Goal: Information Seeking & Learning: Learn about a topic

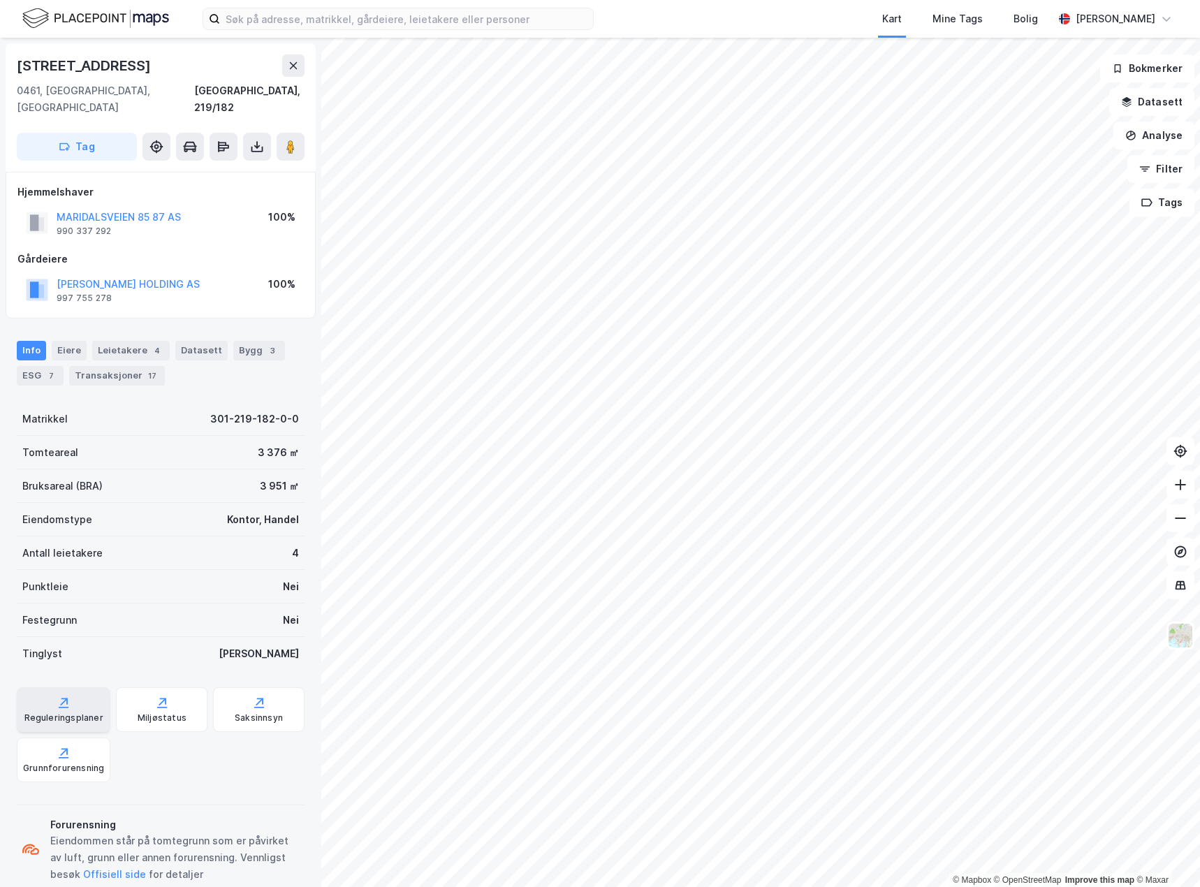
click at [50, 713] on div "Reguleringsplaner" at bounding box center [63, 718] width 79 height 11
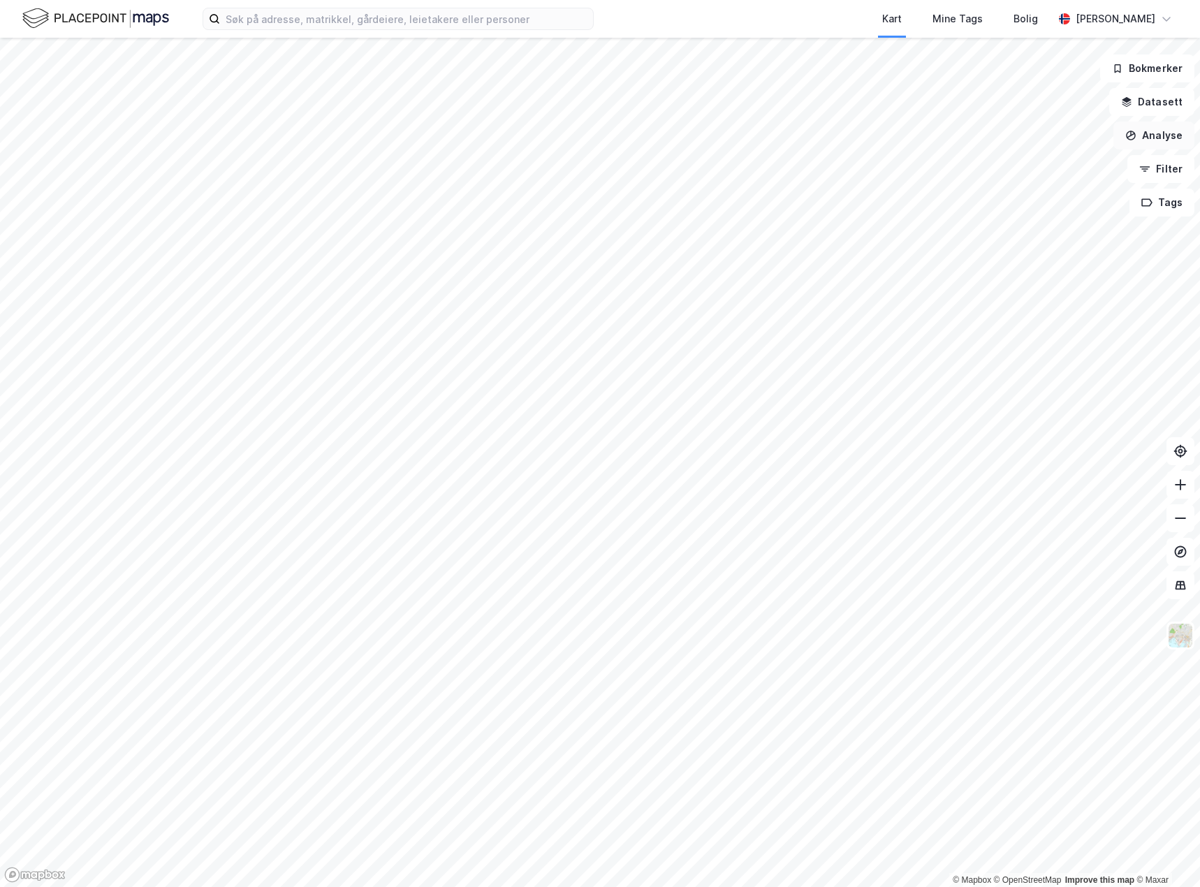
click at [1153, 138] on button "Analyse" at bounding box center [1154, 136] width 81 height 28
click at [1001, 166] on div "Tegn område" at bounding box center [1033, 165] width 122 height 12
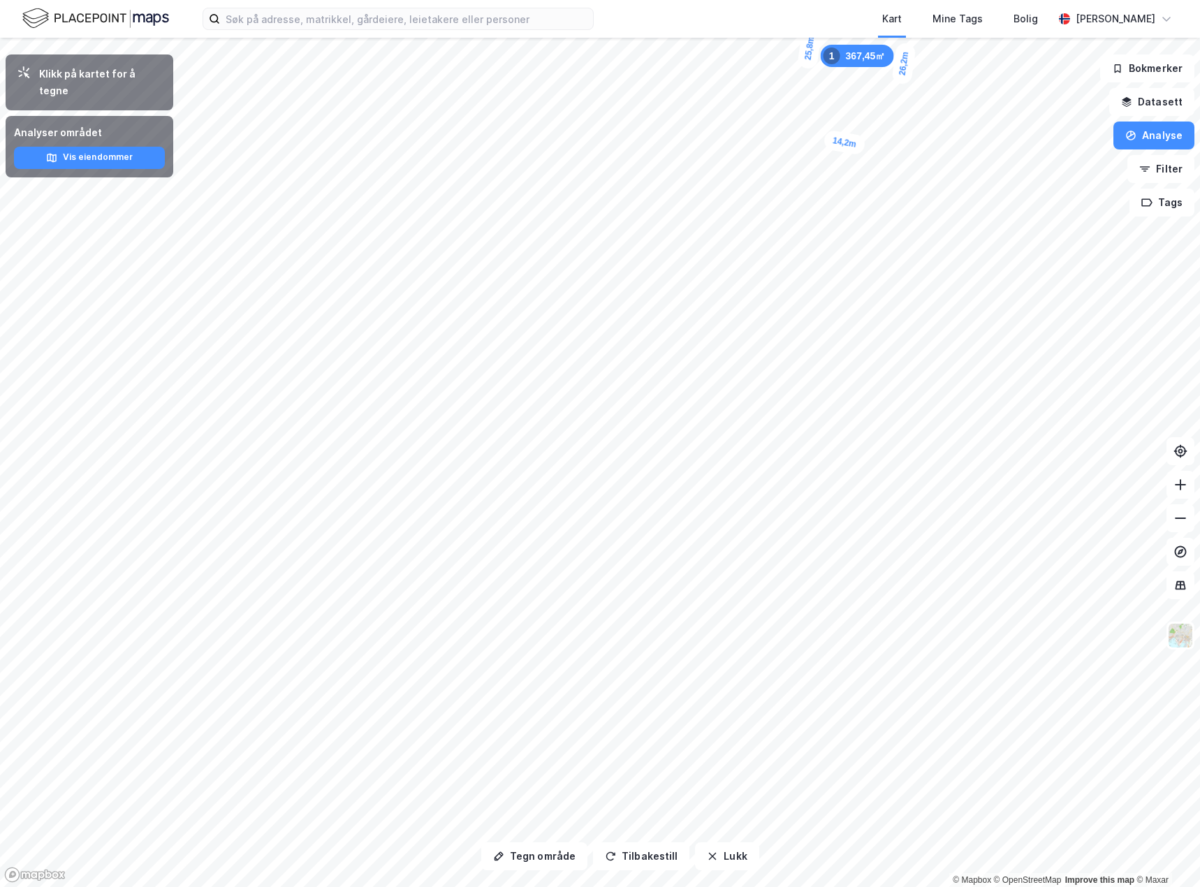
click at [869, 61] on div "367,45㎡ 1" at bounding box center [857, 56] width 73 height 22
click at [124, 81] on div "Klikk på kartet for å tegne" at bounding box center [100, 83] width 123 height 34
click at [1148, 140] on button "Analyse" at bounding box center [1154, 136] width 81 height 28
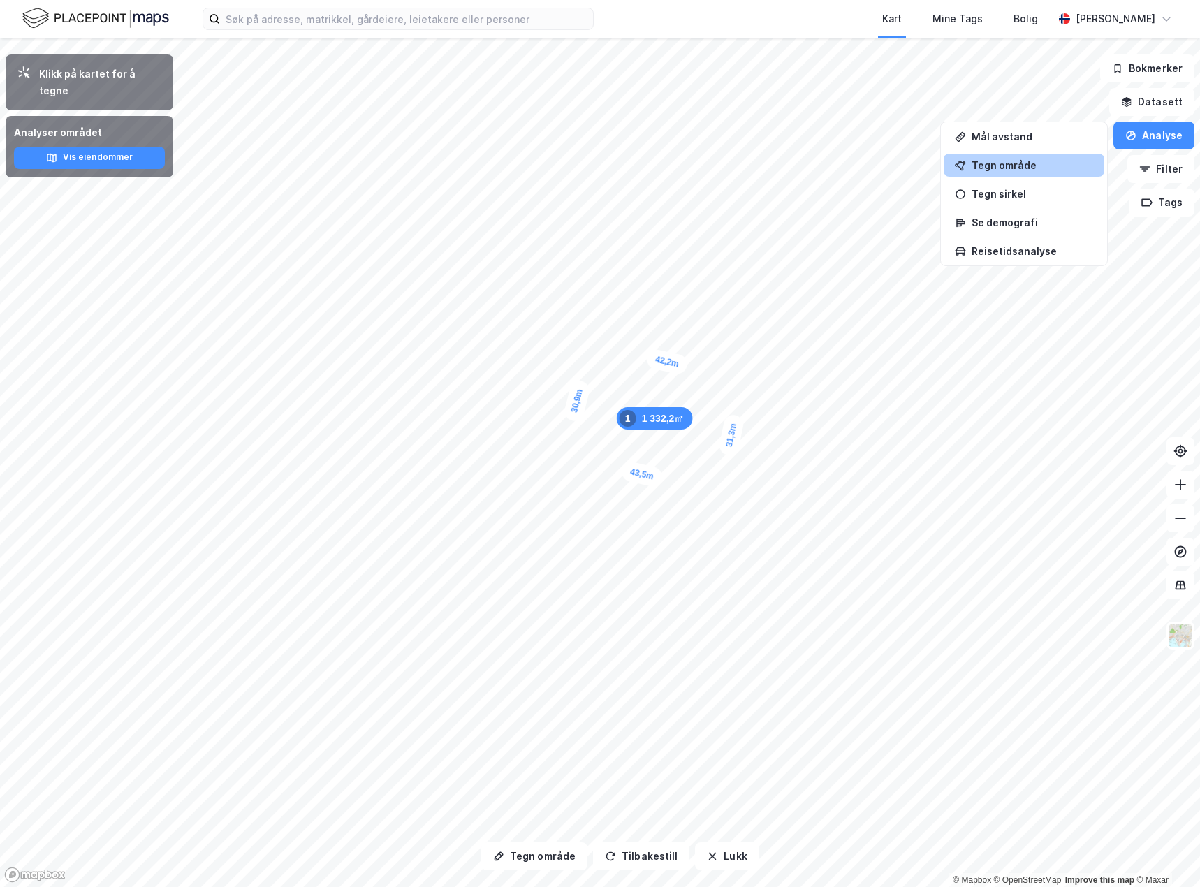
click at [993, 161] on div "Tegn område" at bounding box center [1033, 165] width 122 height 12
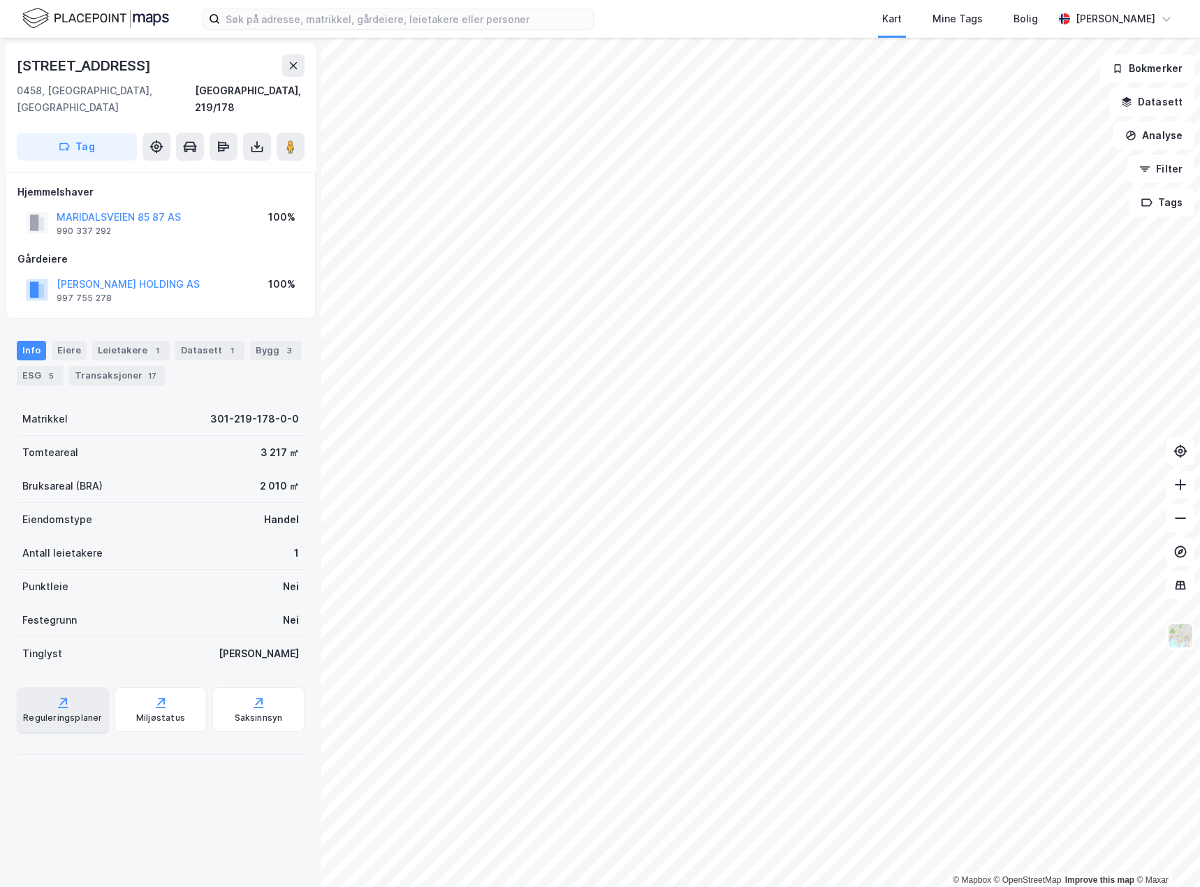
click at [56, 696] on icon at bounding box center [63, 703] width 14 height 14
click at [224, 147] on icon at bounding box center [221, 149] width 6 height 4
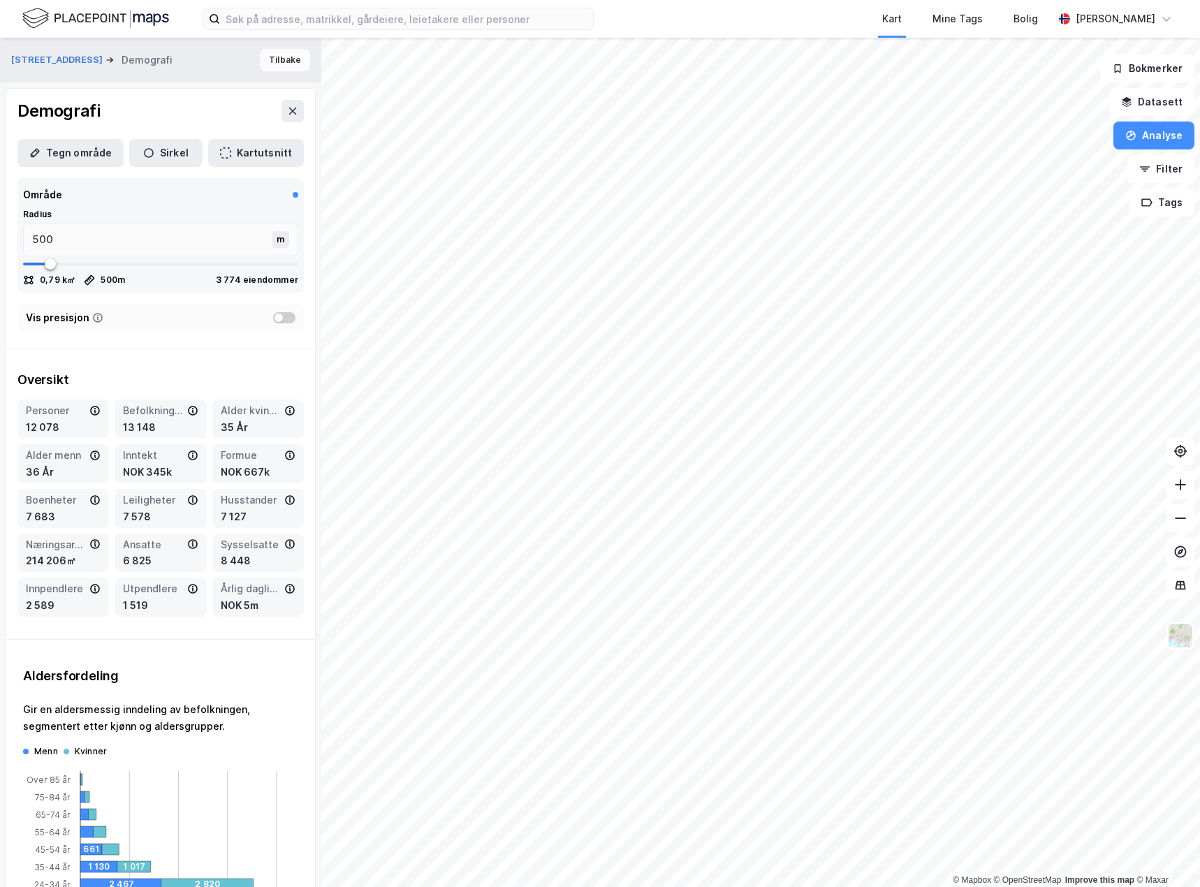
click at [277, 58] on button "Tilbake" at bounding box center [285, 60] width 50 height 22
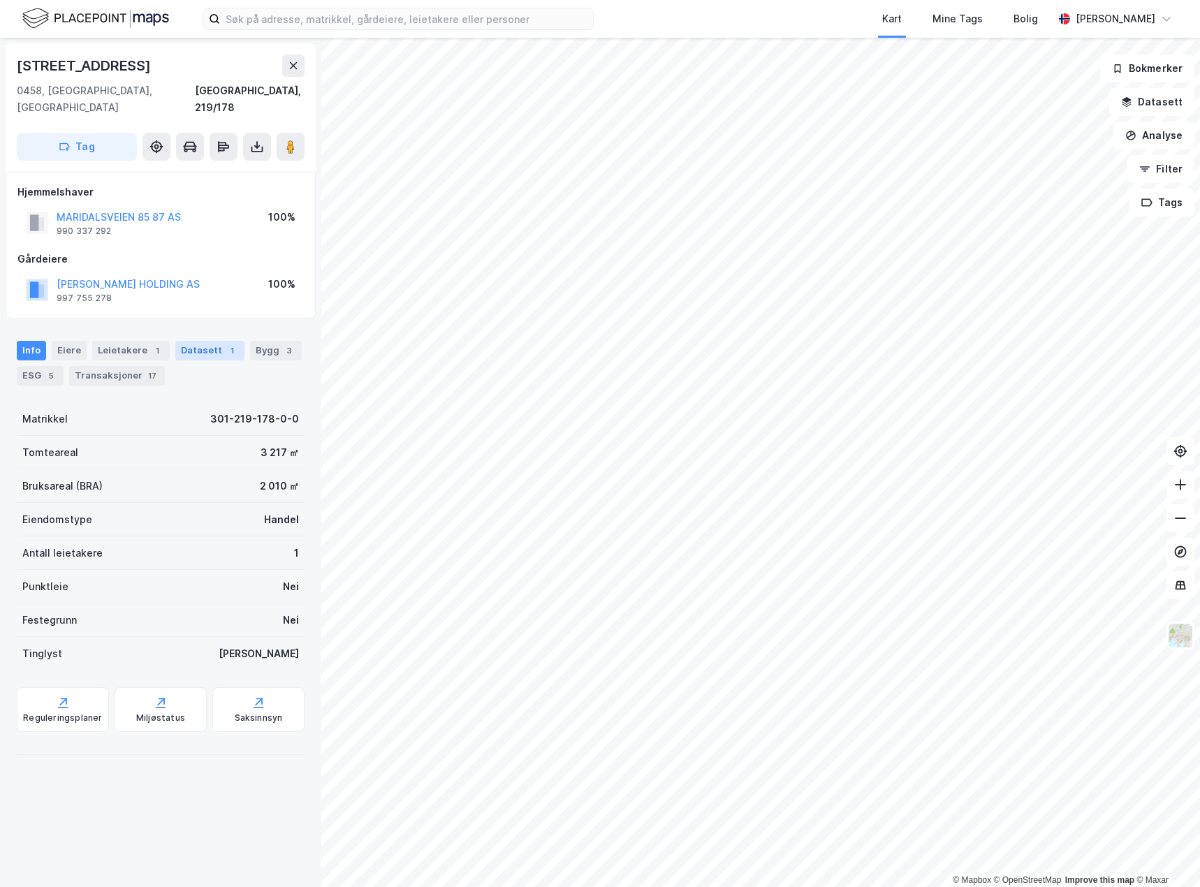
click at [225, 344] on div "1" at bounding box center [232, 351] width 14 height 14
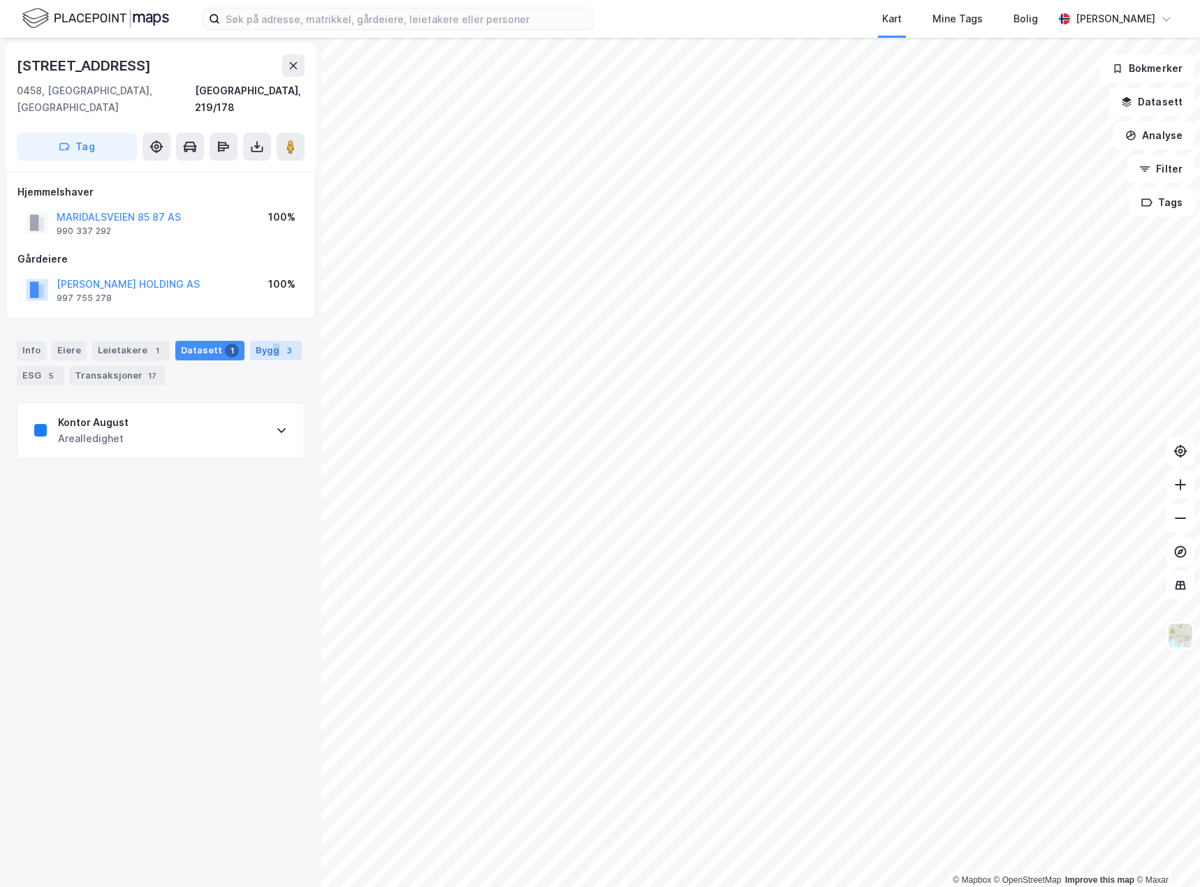
click at [266, 341] on div "Bygg 3" at bounding box center [276, 351] width 52 height 20
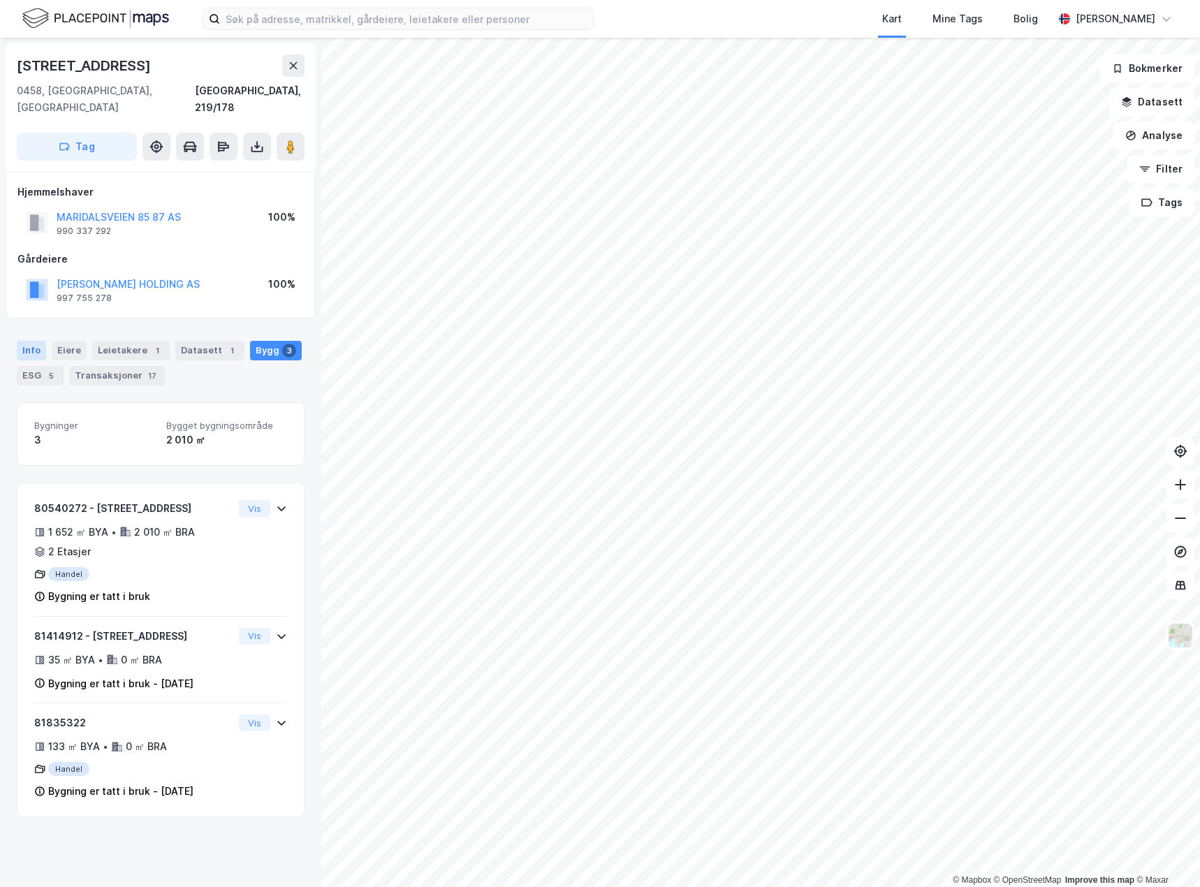
click at [31, 341] on div "Info" at bounding box center [31, 351] width 29 height 20
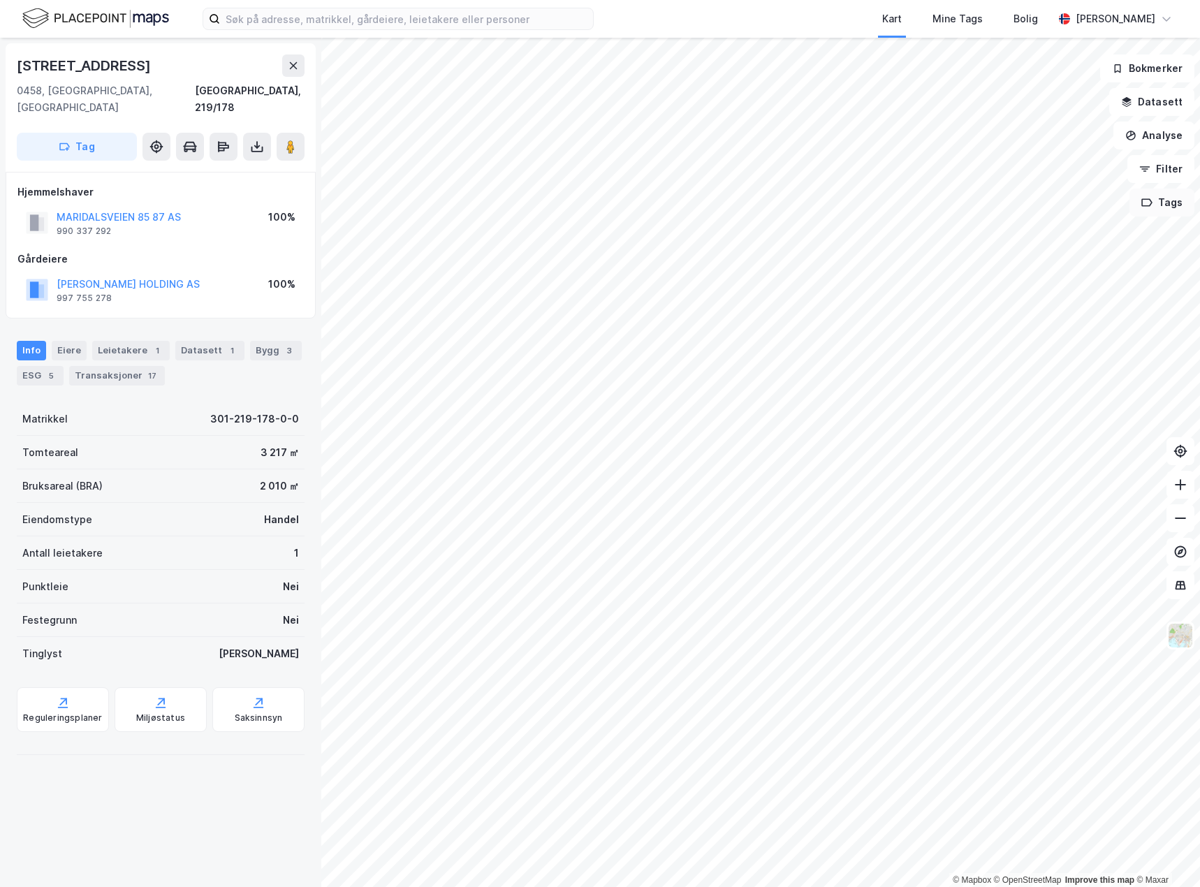
click at [1162, 215] on button "Tags" at bounding box center [1162, 203] width 65 height 28
click at [1161, 180] on button "Filter" at bounding box center [1161, 169] width 67 height 28
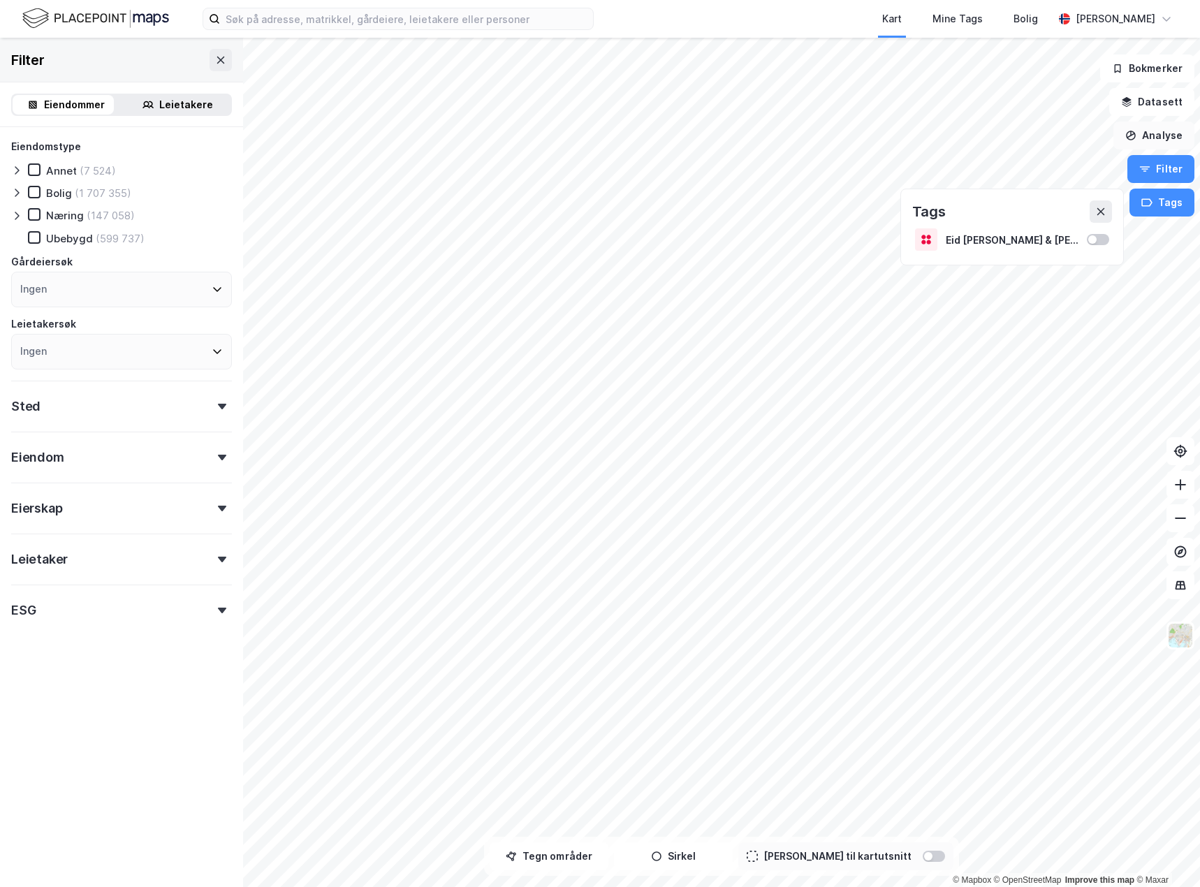
click at [1159, 133] on button "Analyse" at bounding box center [1154, 136] width 81 height 28
drag, startPoint x: 1161, startPoint y: 164, endPoint x: 1172, endPoint y: 189, distance: 27.5
click at [1162, 166] on button "Filter" at bounding box center [1161, 169] width 67 height 28
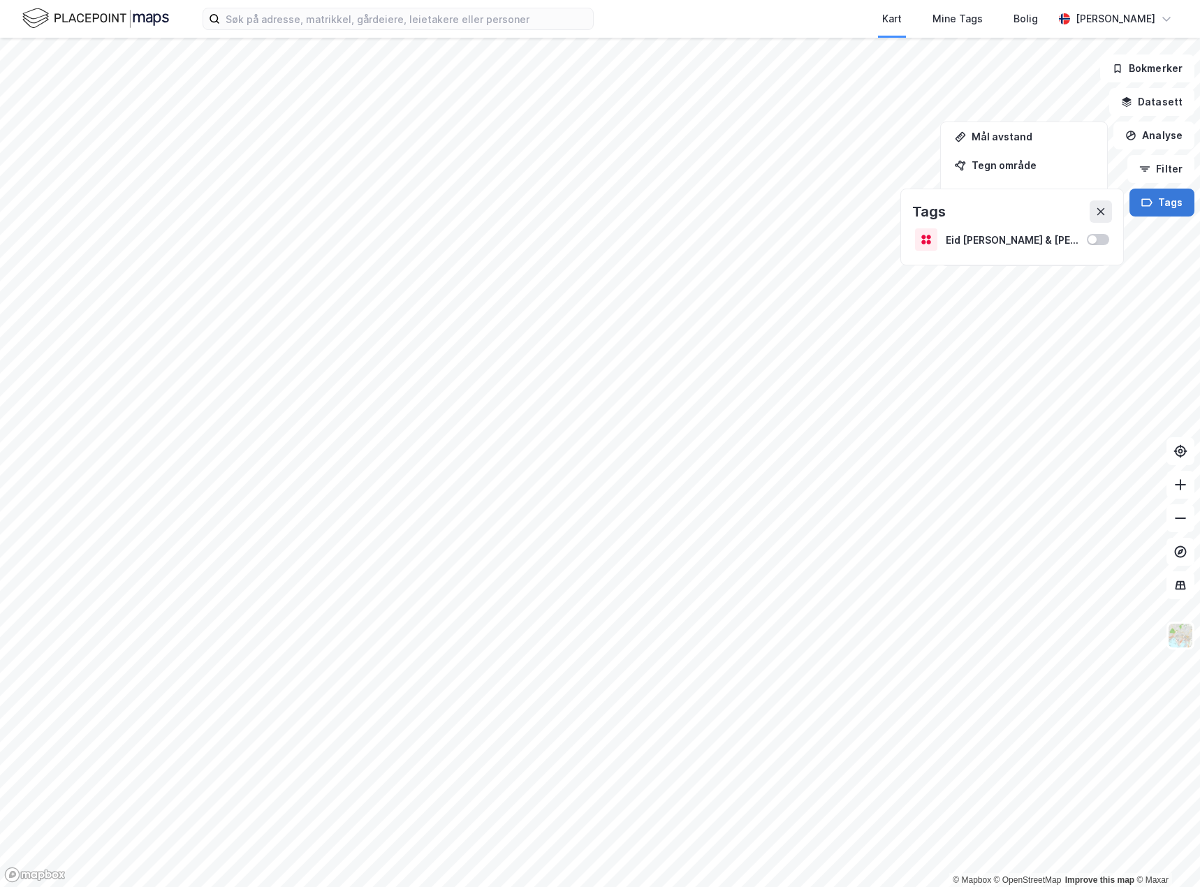
click at [1170, 198] on button "Tags" at bounding box center [1162, 203] width 65 height 28
click at [1174, 128] on button "Analyse" at bounding box center [1154, 136] width 81 height 28
click at [1170, 131] on button "Analyse" at bounding box center [1154, 136] width 81 height 28
click at [1019, 222] on div "Se demografi" at bounding box center [1033, 223] width 122 height 12
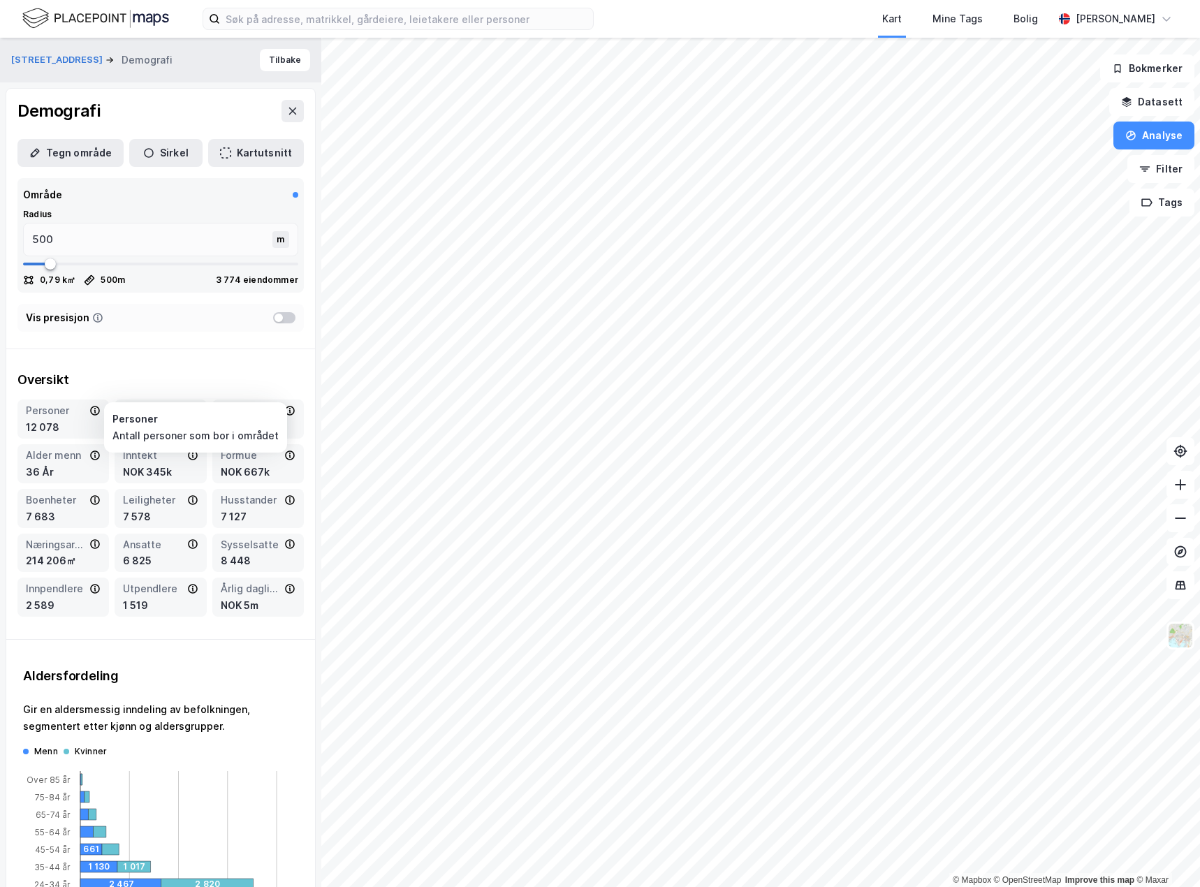
click at [48, 414] on div "Personer" at bounding box center [56, 410] width 61 height 17
click at [154, 414] on div "Befolkning dagtid" at bounding box center [153, 410] width 61 height 17
click at [277, 314] on div at bounding box center [284, 317] width 22 height 11
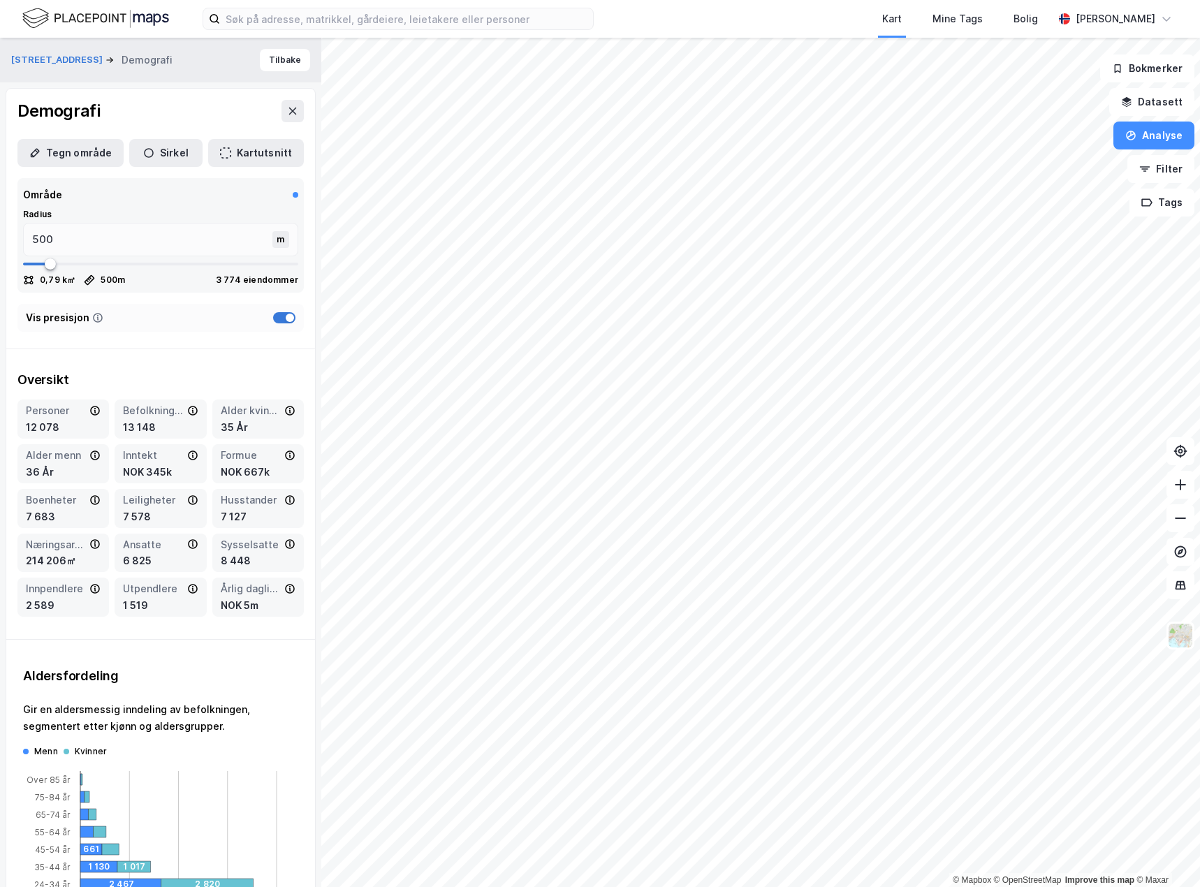
click at [273, 315] on div at bounding box center [284, 317] width 22 height 11
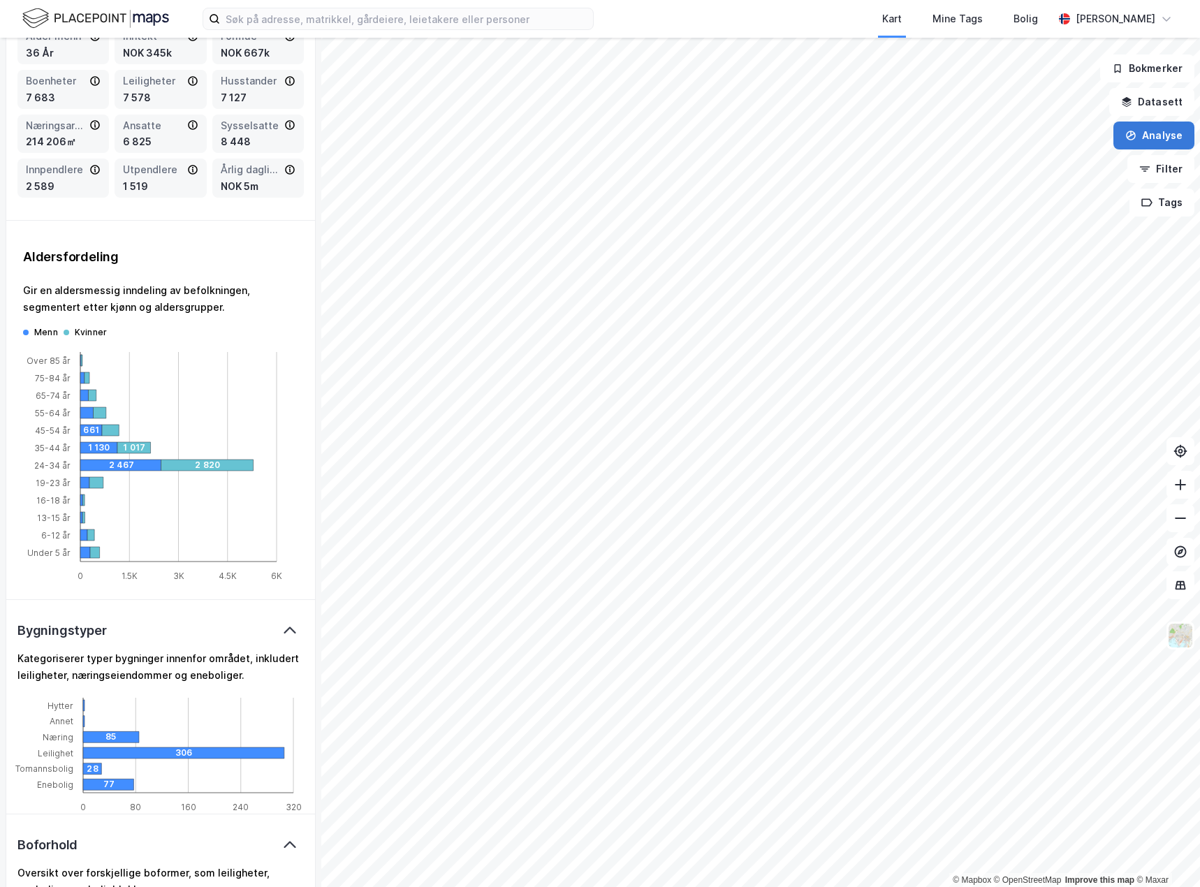
click at [1168, 136] on button "Analyse" at bounding box center [1154, 136] width 81 height 28
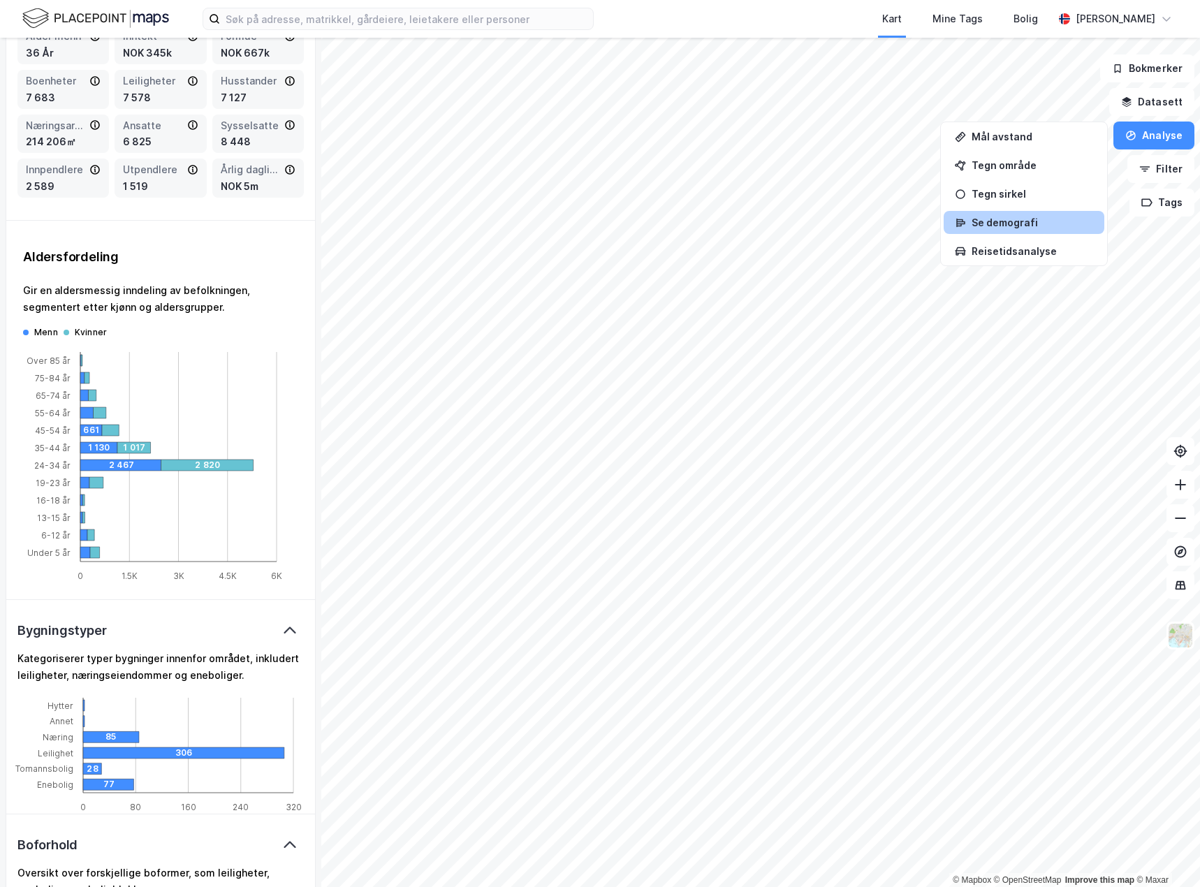
click at [998, 224] on div "Se demografi" at bounding box center [1033, 223] width 122 height 12
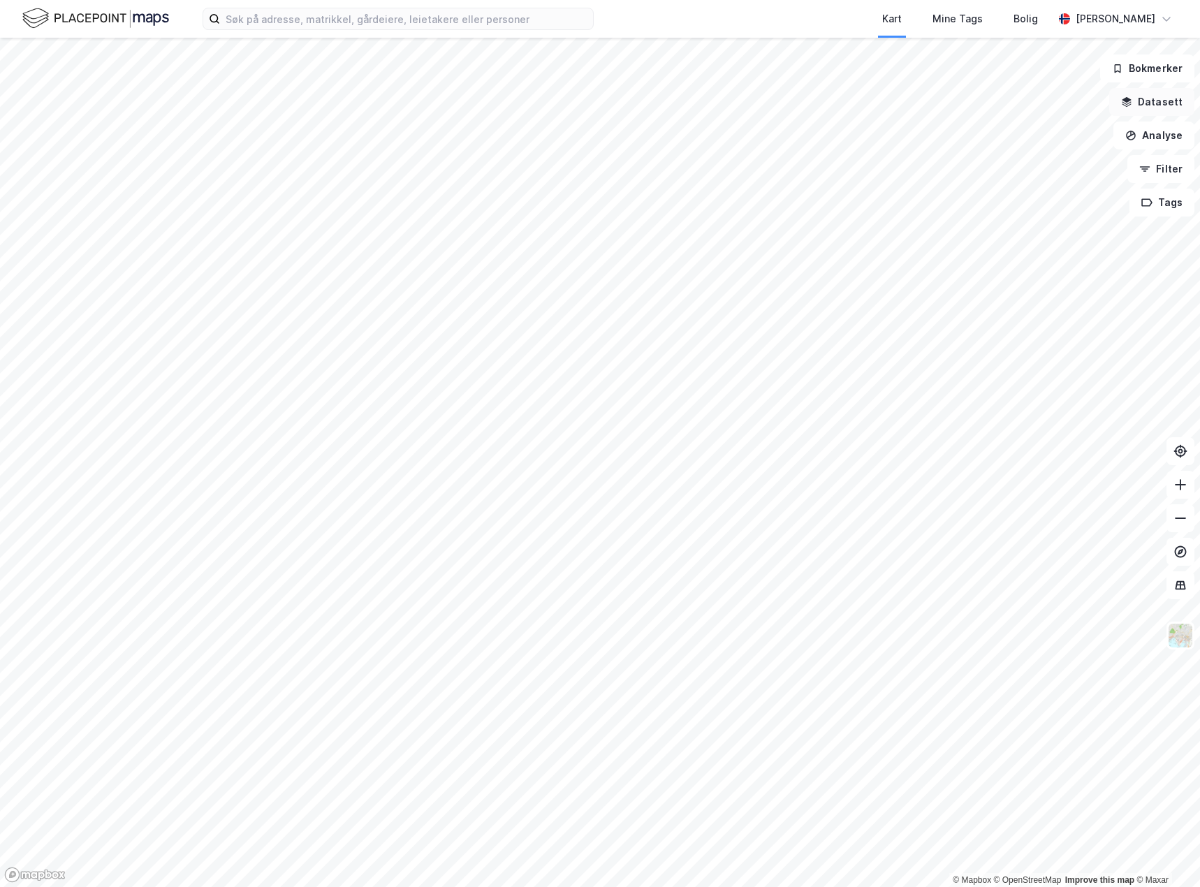
click at [1132, 108] on button "Datasett" at bounding box center [1152, 102] width 85 height 28
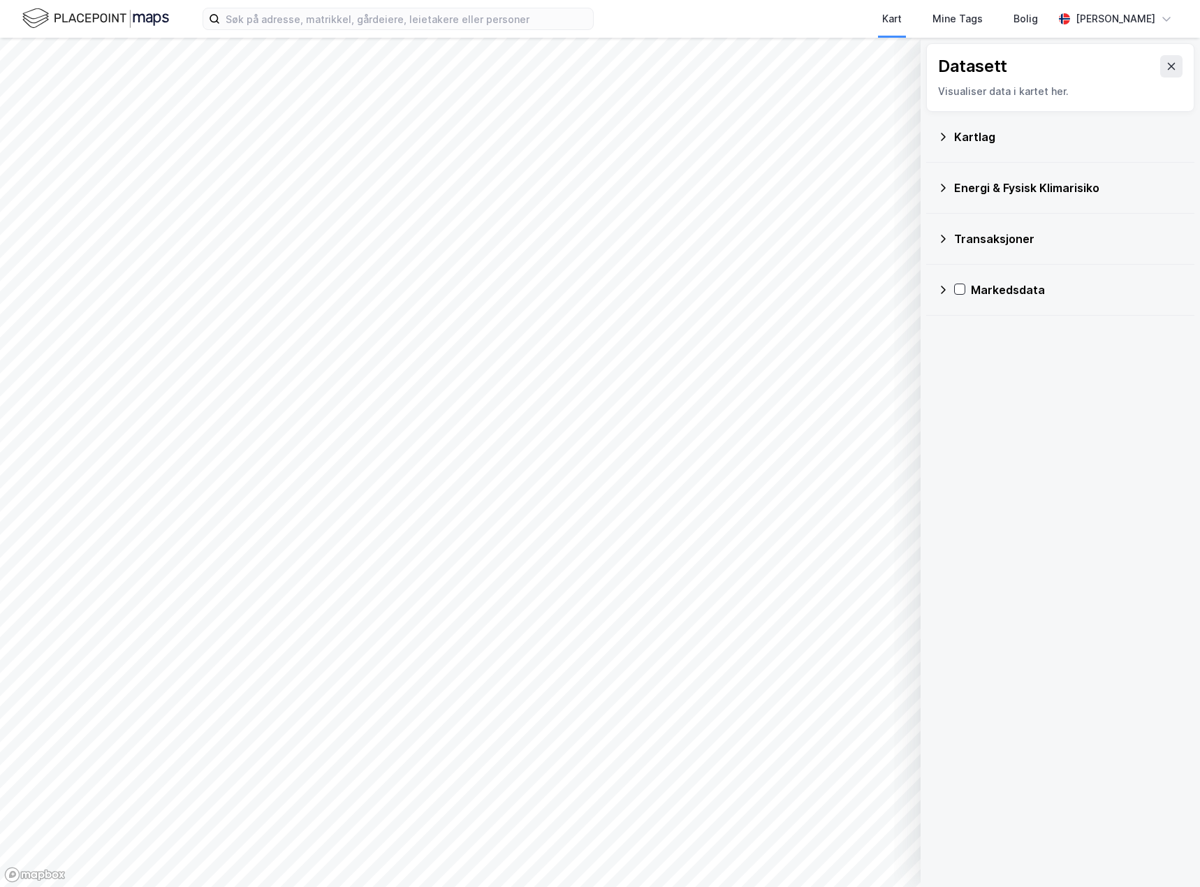
click at [1003, 133] on div "Kartlag" at bounding box center [1068, 137] width 229 height 17
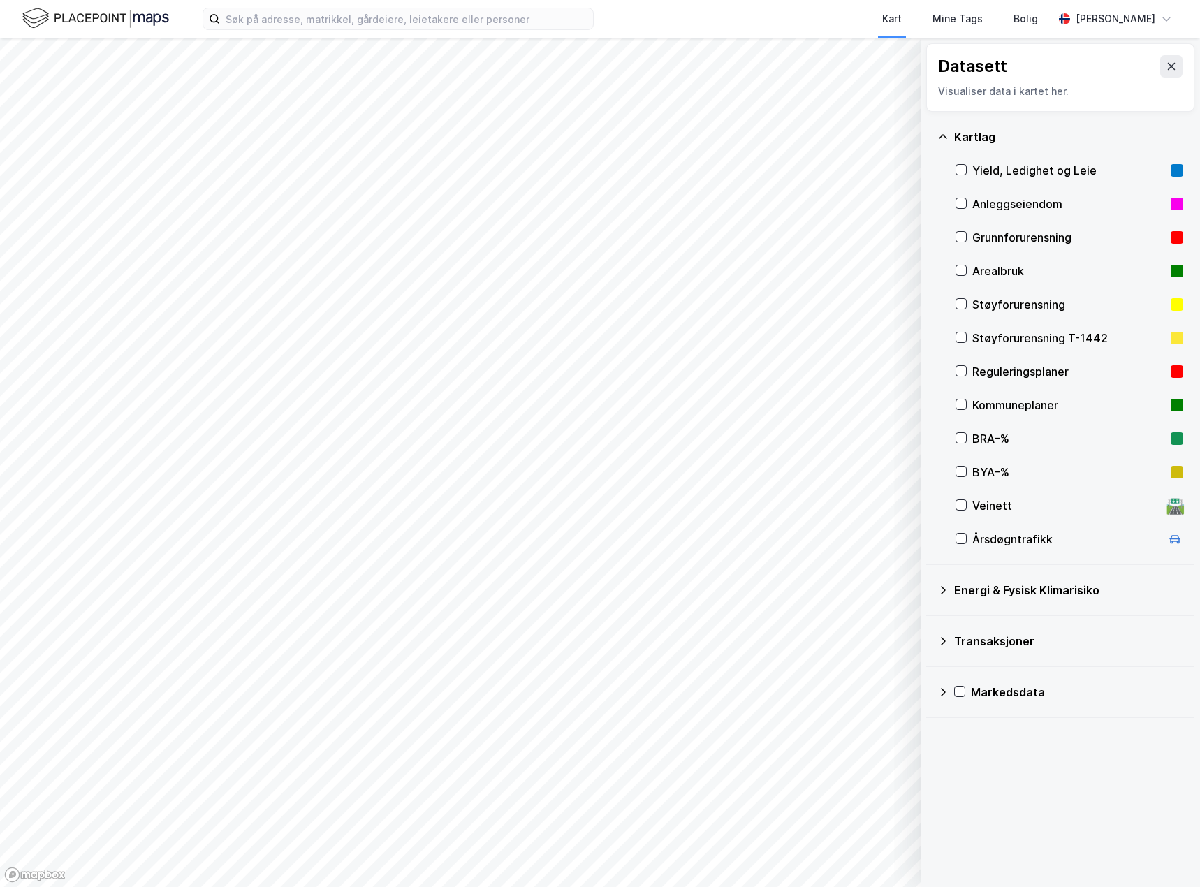
click at [995, 703] on div "Markedsdata" at bounding box center [1061, 693] width 246 height 34
click at [1166, 61] on icon at bounding box center [1171, 66] width 11 height 11
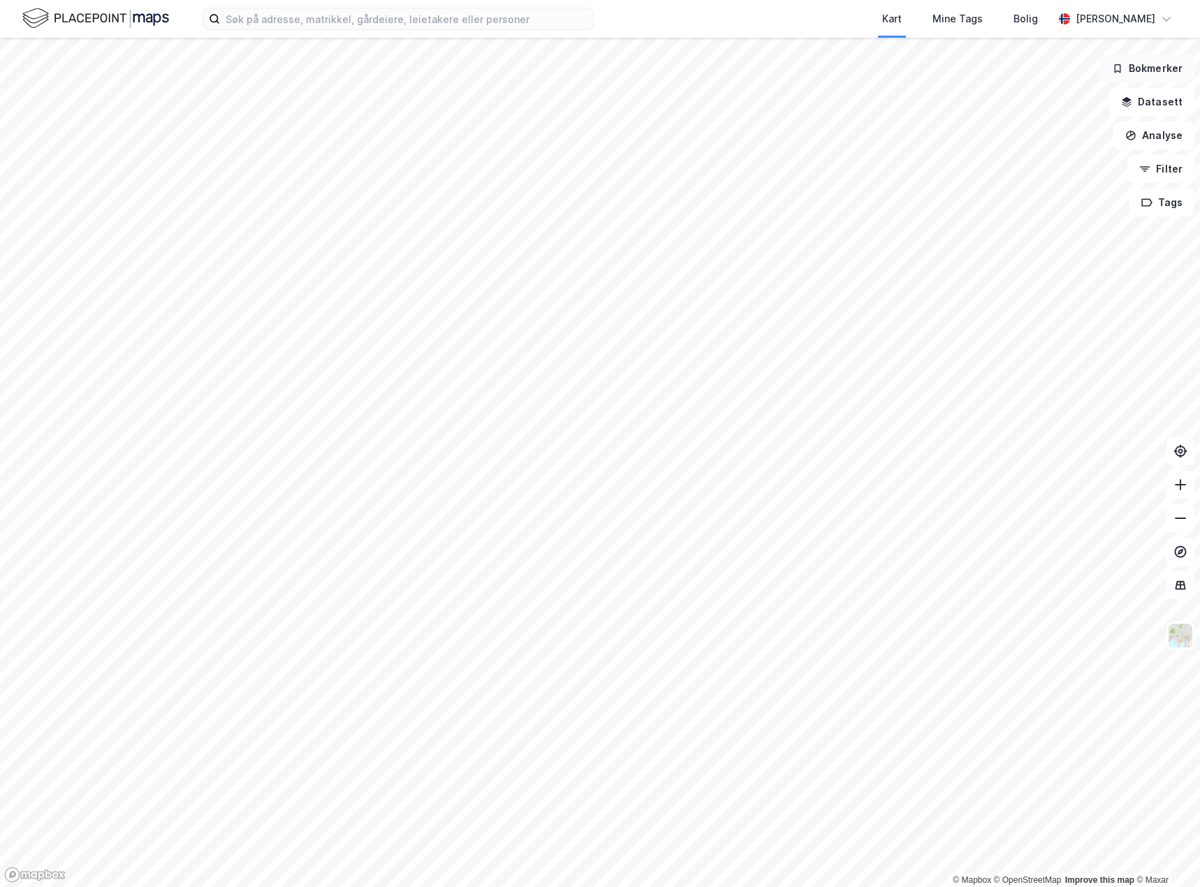
click at [1151, 73] on button "Bokmerker" at bounding box center [1148, 69] width 94 height 28
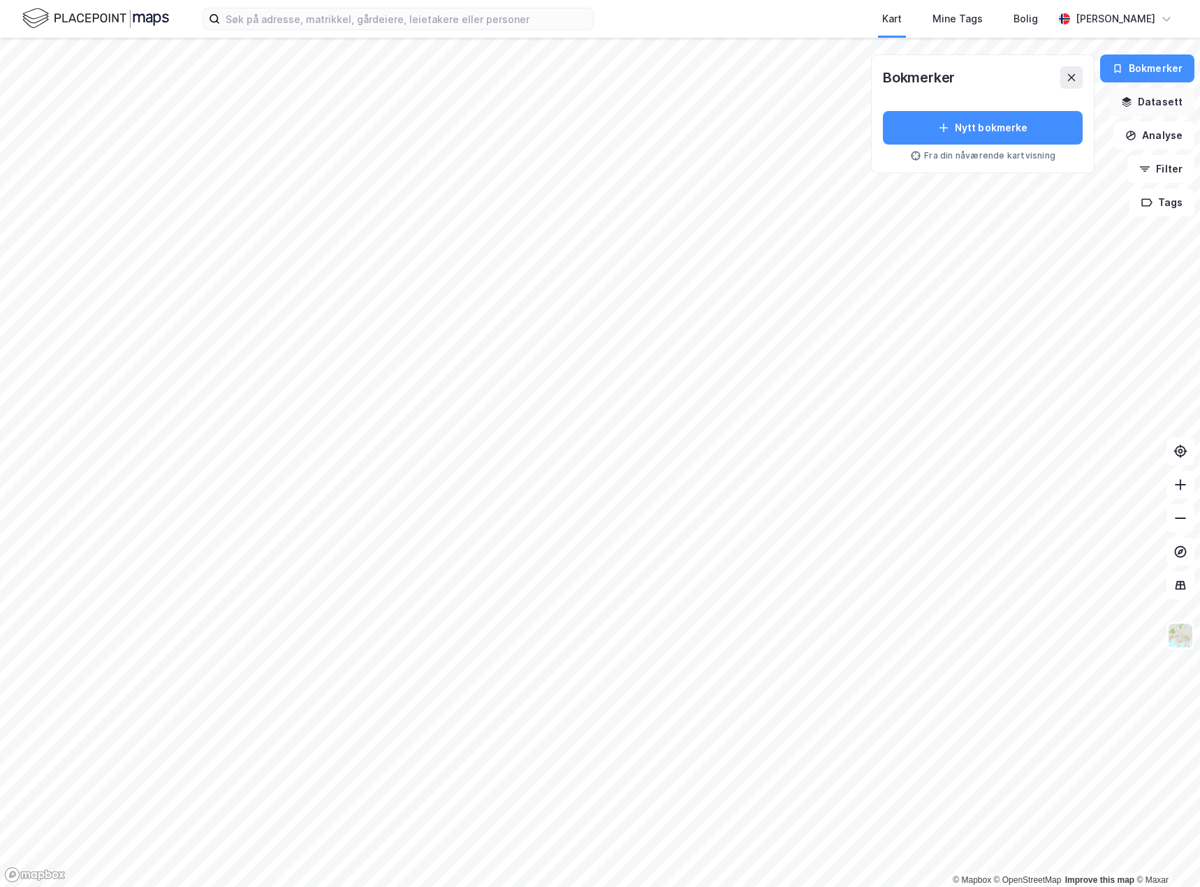
click at [1149, 110] on button "Datasett" at bounding box center [1152, 102] width 85 height 28
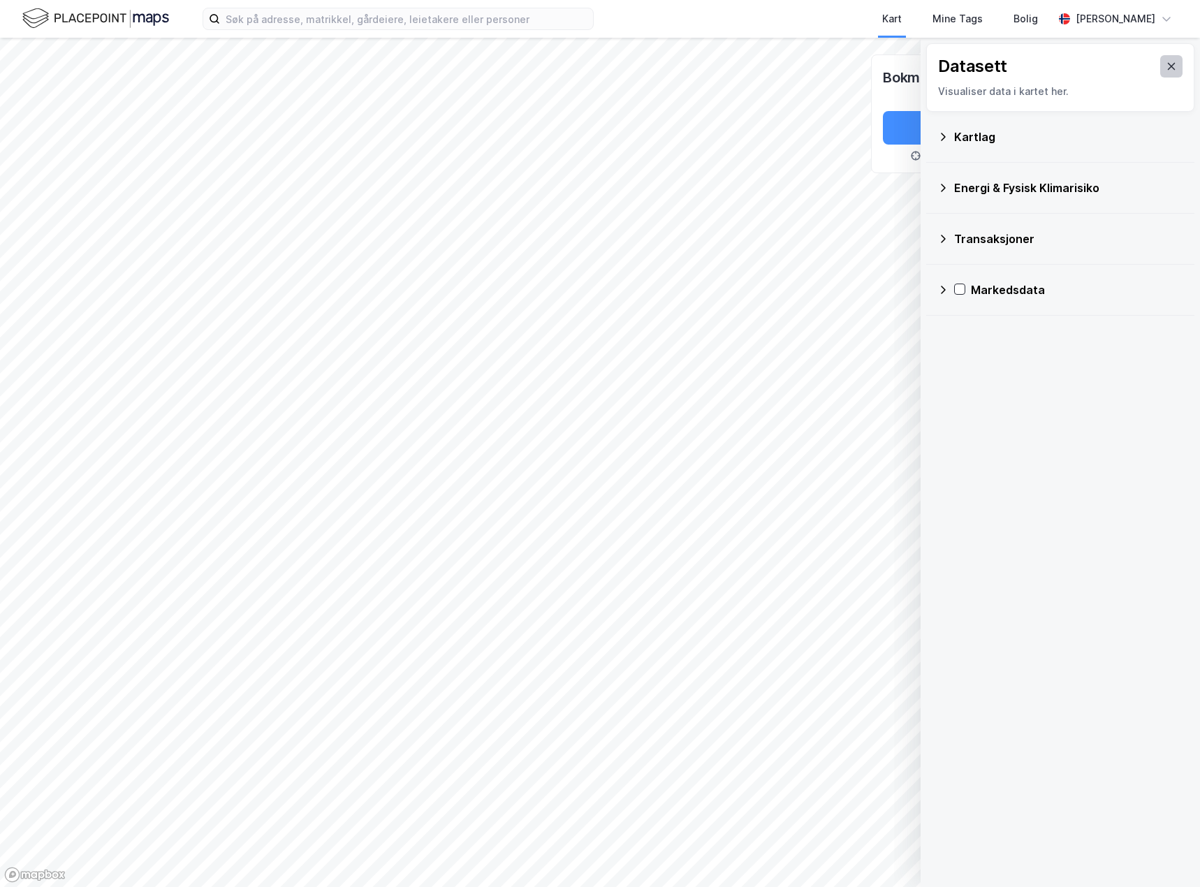
click at [1166, 61] on icon at bounding box center [1171, 66] width 11 height 11
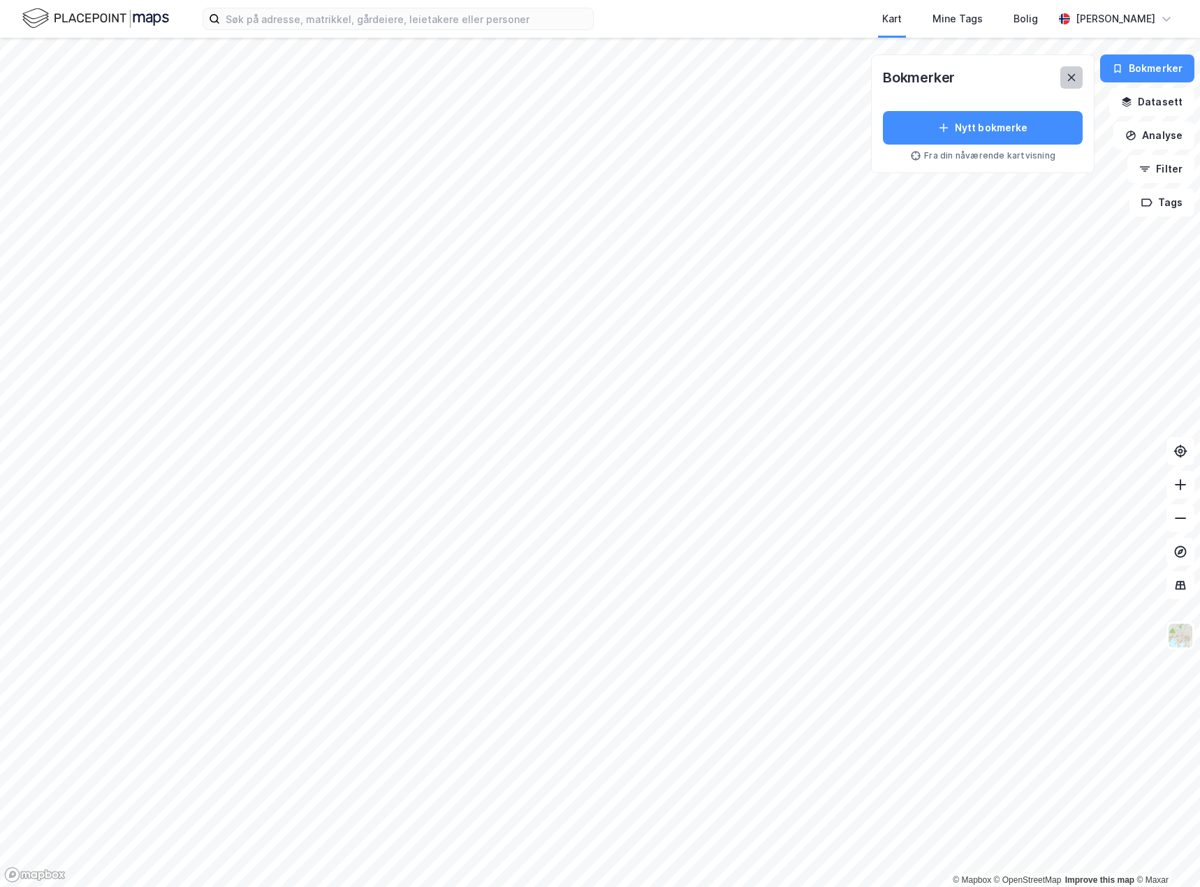
click at [1077, 72] on icon at bounding box center [1071, 77] width 11 height 11
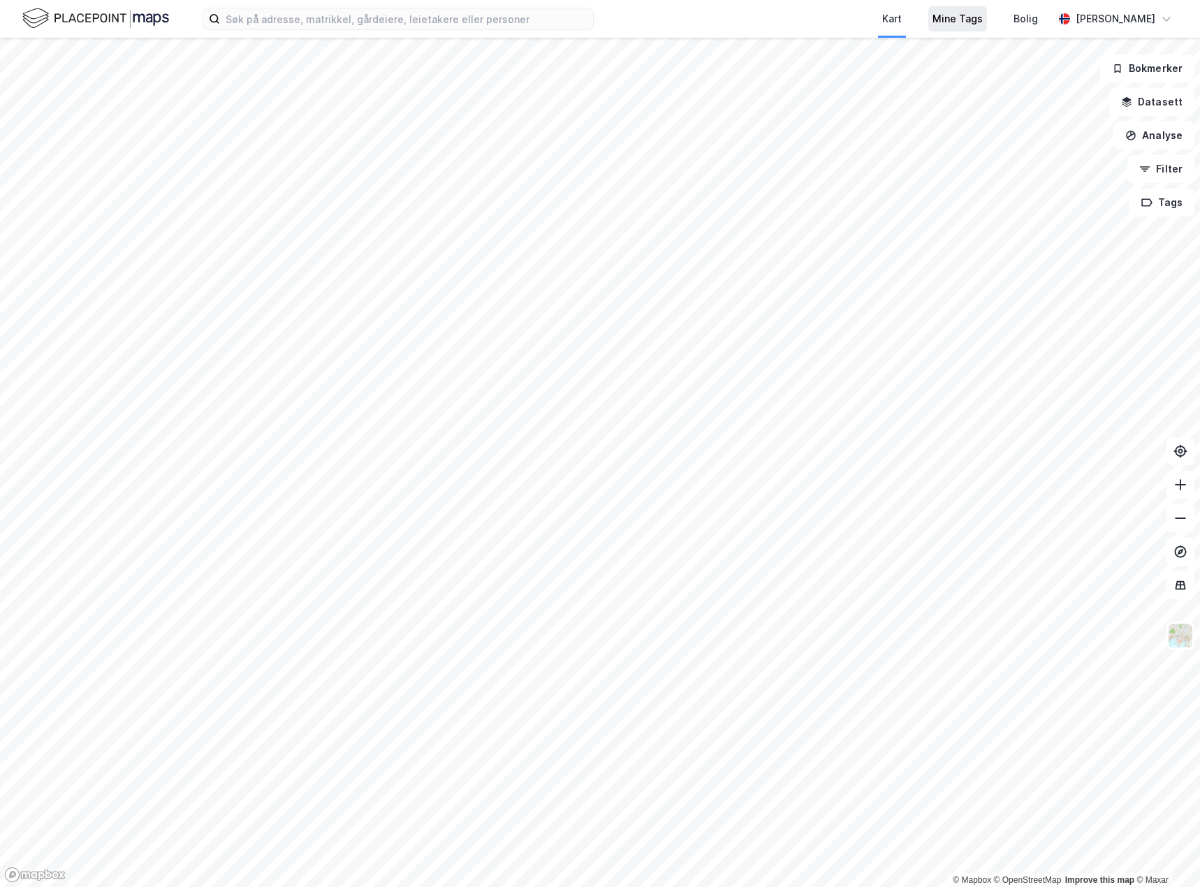
click at [981, 23] on div "Mine Tags" at bounding box center [958, 18] width 50 height 17
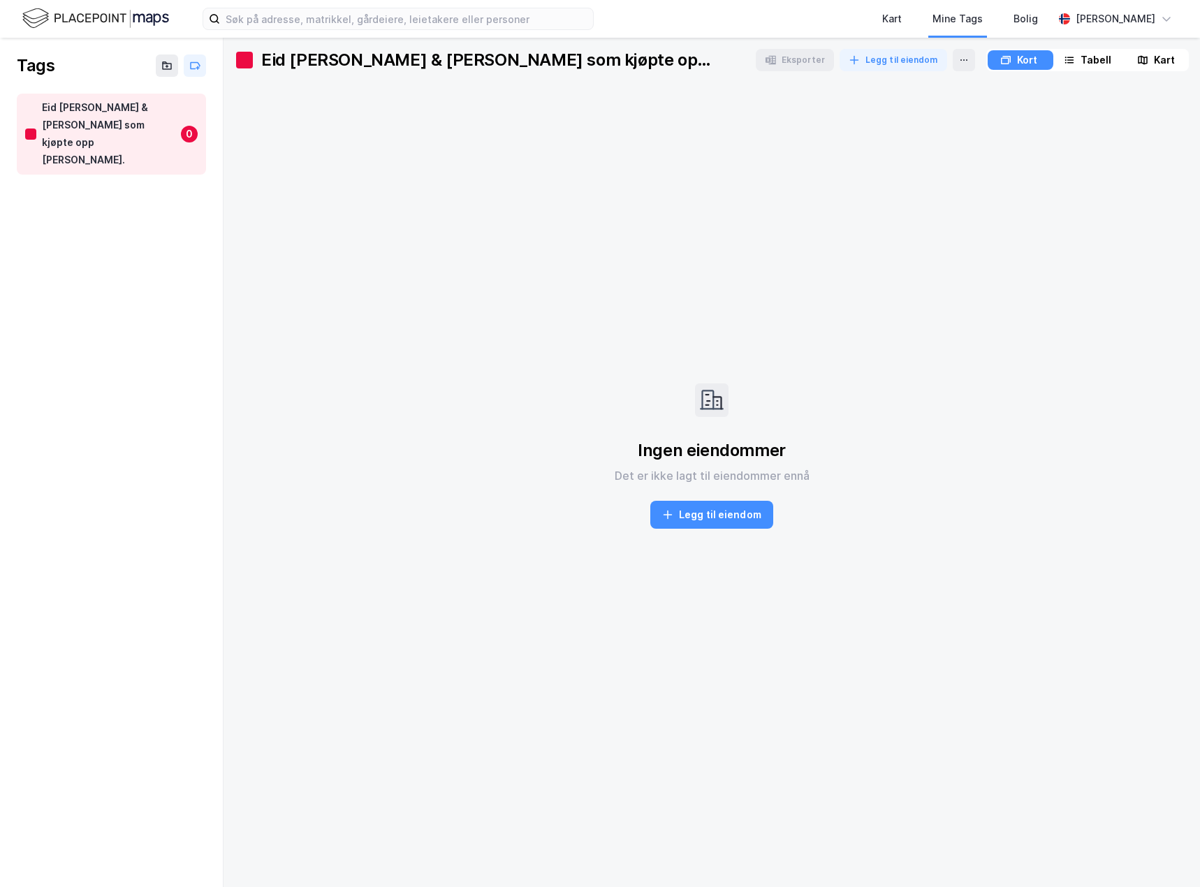
click at [1163, 61] on div "Kart" at bounding box center [1164, 60] width 21 height 17
